Goal: Transaction & Acquisition: Purchase product/service

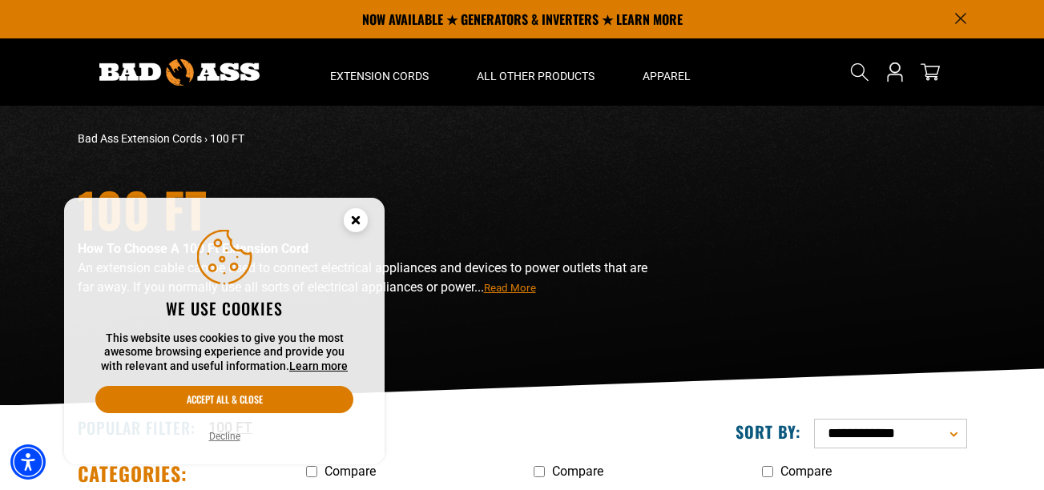
click at [357, 220] on icon "Close this option" at bounding box center [355, 220] width 6 height 6
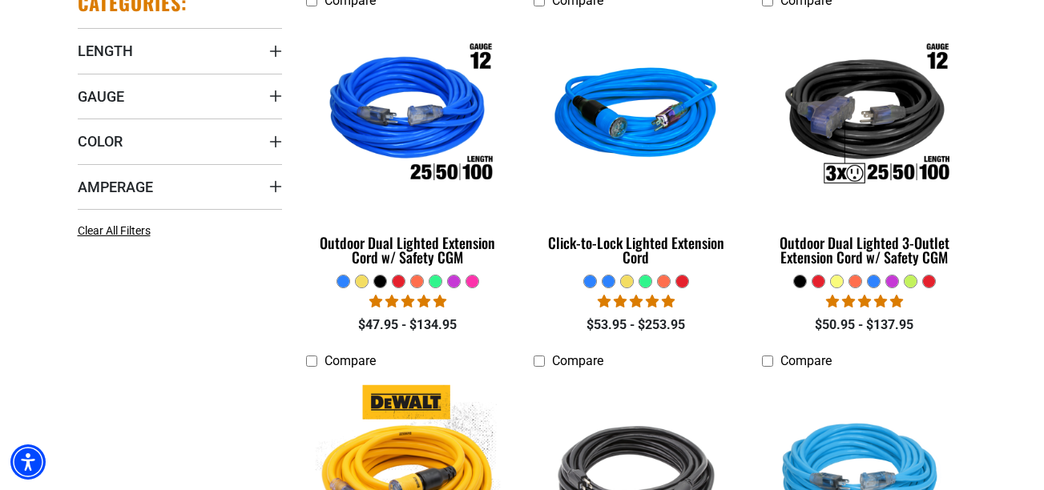
scroll to position [481, 0]
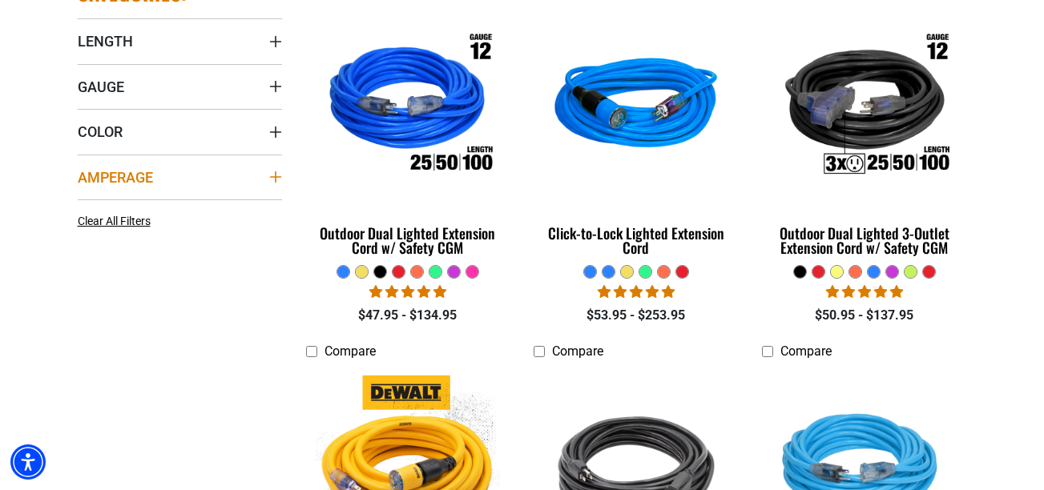
click at [280, 179] on icon "Amperage" at bounding box center [275, 177] width 13 height 13
click at [276, 180] on div "Amperage" at bounding box center [275, 177] width 13 height 13
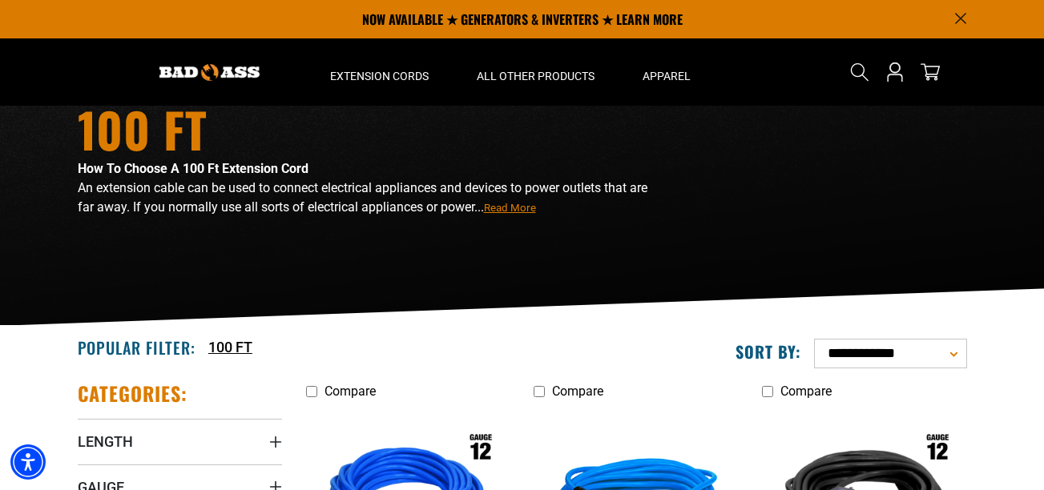
scroll to position [0, 0]
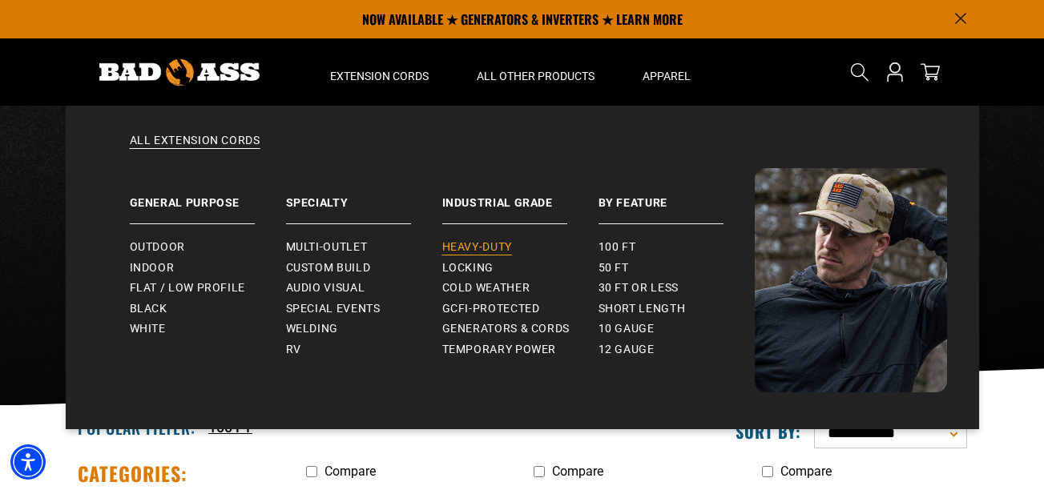
click at [484, 243] on span "Heavy-Duty" at bounding box center [477, 247] width 70 height 14
